Goal: Register for event/course

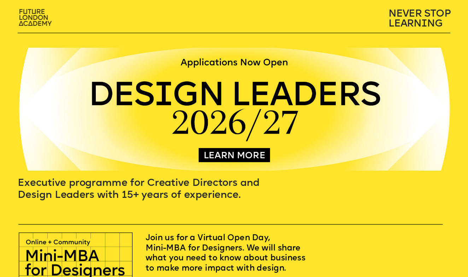
click at [34, 16] on img at bounding box center [36, 18] width 41 height 24
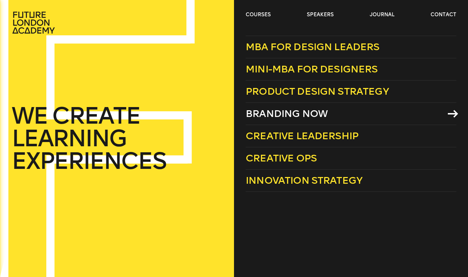
click at [264, 113] on span "Branding Now" at bounding box center [286, 114] width 82 height 12
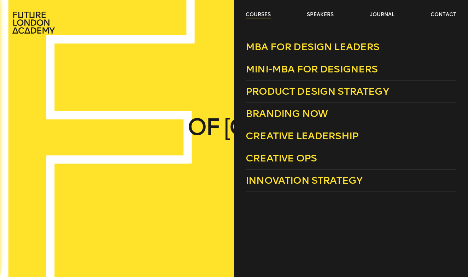
click at [254, 14] on link "courses" at bounding box center [257, 14] width 25 height 7
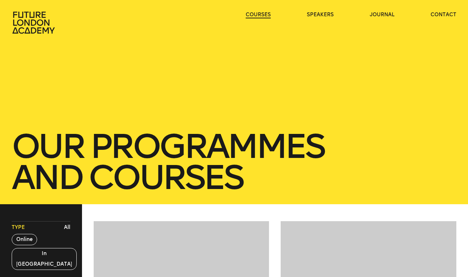
click at [254, 14] on link "courses" at bounding box center [257, 14] width 25 height 7
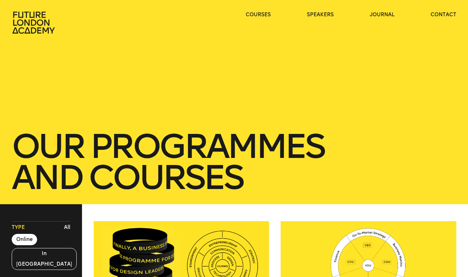
click at [20, 238] on button "Online" at bounding box center [24, 239] width 25 height 11
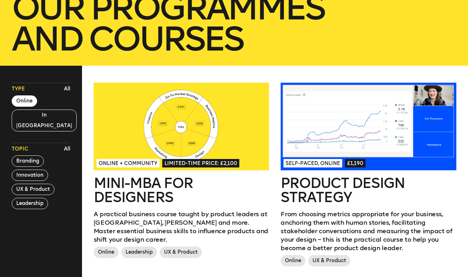
scroll to position [140, 0]
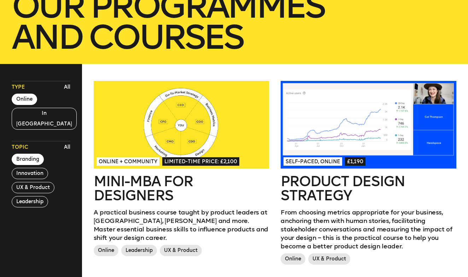
click at [28, 154] on button "Branding" at bounding box center [28, 159] width 32 height 11
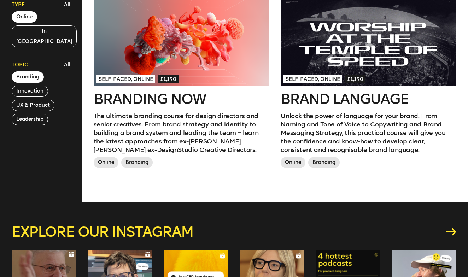
scroll to position [222, 0]
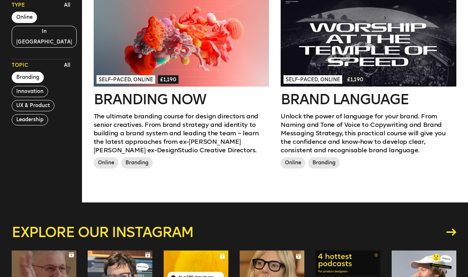
click at [155, 51] on div at bounding box center [182, 43] width 176 height 88
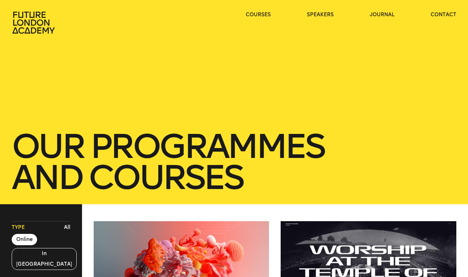
scroll to position [0, 0]
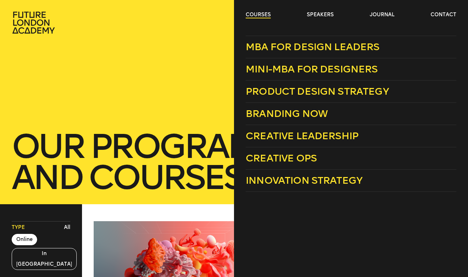
click at [265, 14] on link "courses" at bounding box center [257, 14] width 25 height 7
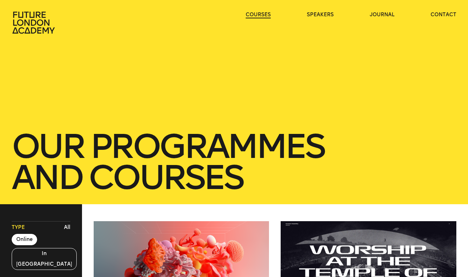
click at [265, 14] on link "courses" at bounding box center [257, 14] width 25 height 7
click at [251, 15] on link "courses" at bounding box center [257, 14] width 25 height 7
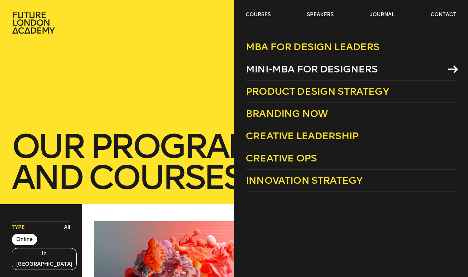
click at [451, 68] on icon at bounding box center [453, 69] width 10 height 8
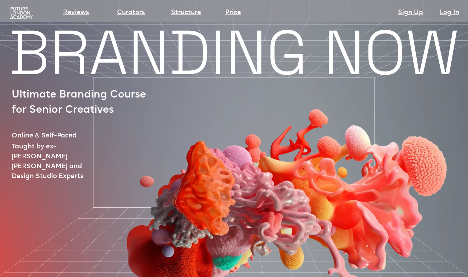
click at [21, 14] on img at bounding box center [21, 13] width 25 height 13
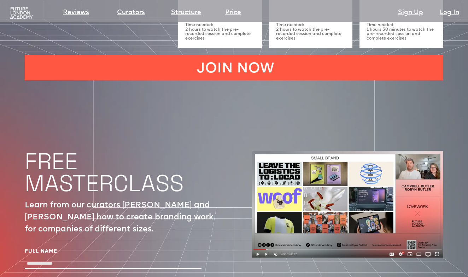
scroll to position [2218, 0]
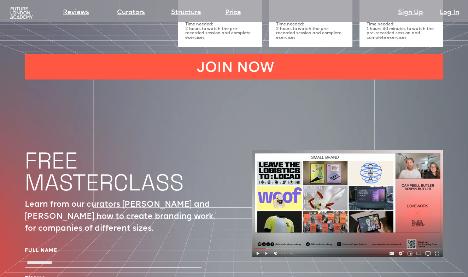
click at [257, 218] on img at bounding box center [347, 203] width 191 height 107
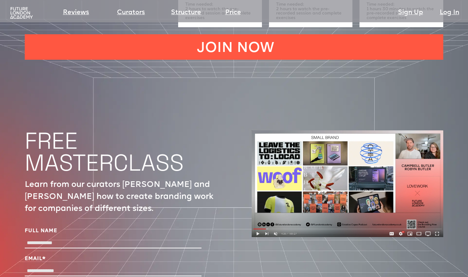
scroll to position [2238, 0]
type input "*******"
type input "**********"
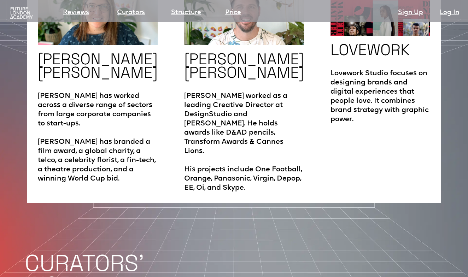
scroll to position [1186, 0]
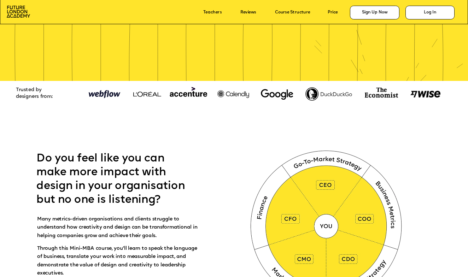
scroll to position [212, 0]
